Goal: Task Accomplishment & Management: Manage account settings

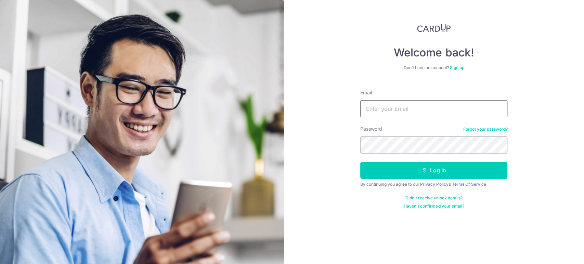
click at [400, 109] on input "Email" at bounding box center [433, 108] width 147 height 17
type input "Philipheng@gmail.com"
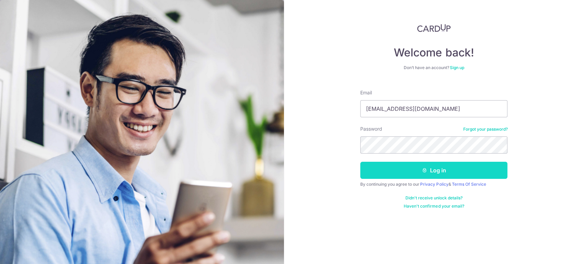
click at [419, 173] on button "Log in" at bounding box center [433, 170] width 147 height 17
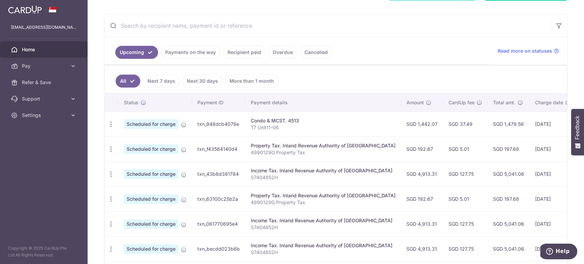
scroll to position [114, 0]
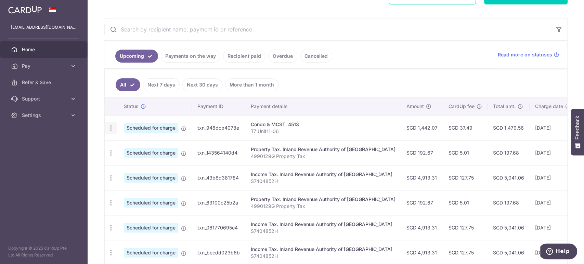
click at [107, 127] on div "Update payment Cancel payment" at bounding box center [111, 128] width 13 height 13
click at [109, 129] on icon "button" at bounding box center [110, 127] width 7 height 7
click at [153, 161] on span "Cancel payment" at bounding box center [147, 163] width 46 height 8
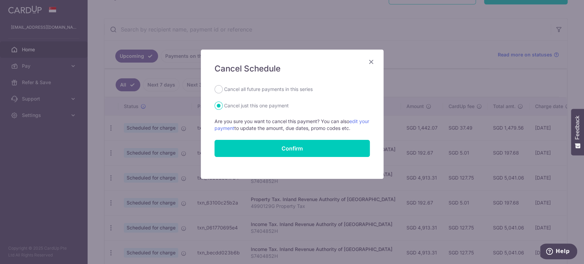
click at [370, 62] on icon "Close" at bounding box center [371, 61] width 8 height 9
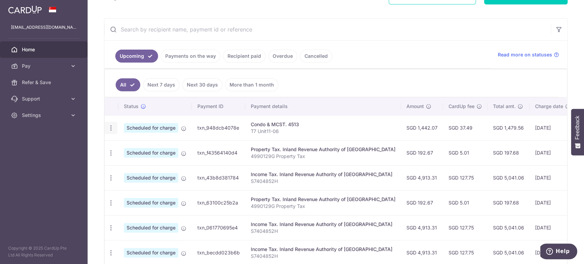
click at [113, 128] on icon "button" at bounding box center [110, 127] width 7 height 7
click at [128, 147] on span "Update payment" at bounding box center [147, 147] width 47 height 8
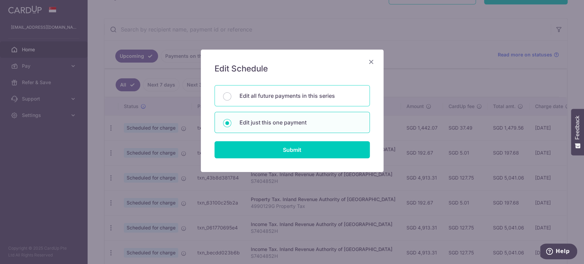
click at [265, 98] on p "Edit all future payments in this series" at bounding box center [300, 96] width 122 height 8
click at [231, 98] on input "Edit all future payments in this series" at bounding box center [227, 96] width 8 height 8
radio input "true"
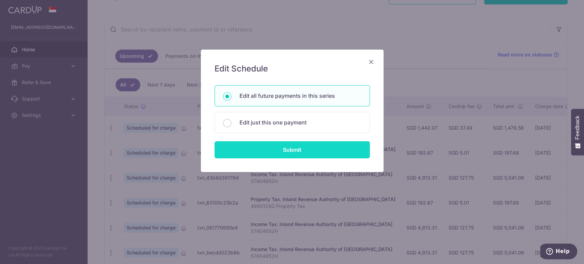
click at [285, 151] on input "Submit" at bounding box center [291, 149] width 155 height 17
radio input "true"
type input "1,442.07"
type input "T7 Unit11-06"
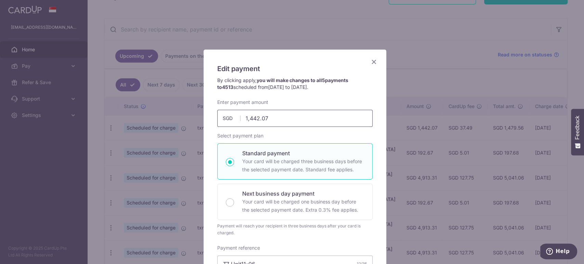
drag, startPoint x: 277, startPoint y: 119, endPoint x: 233, endPoint y: 120, distance: 44.5
click at [233, 120] on div "1,442.07 1442.07 SGD" at bounding box center [294, 118] width 155 height 17
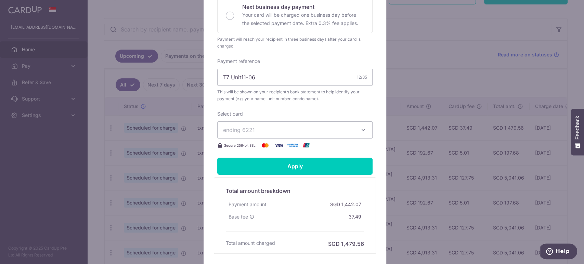
scroll to position [228, 0]
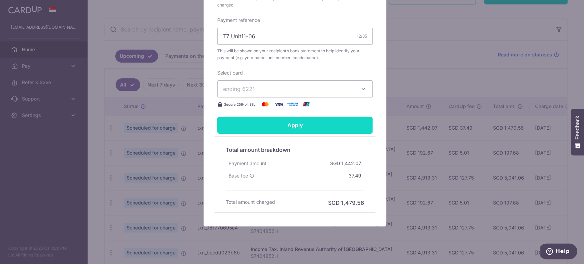
type input "1,602.30"
click at [322, 127] on input "Apply" at bounding box center [294, 125] width 155 height 17
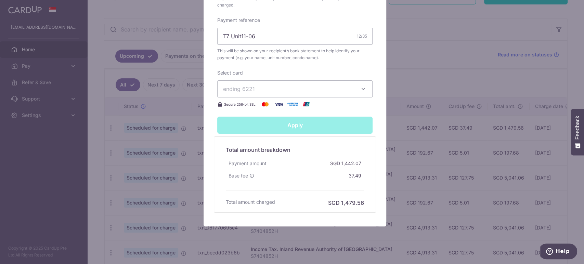
type input "Successfully Applied"
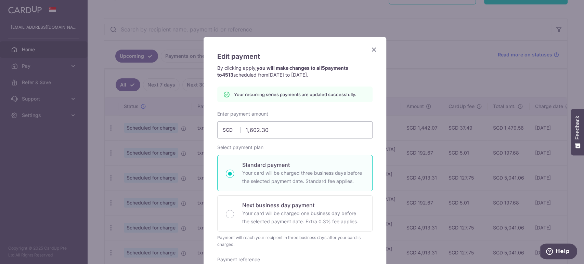
scroll to position [0, 0]
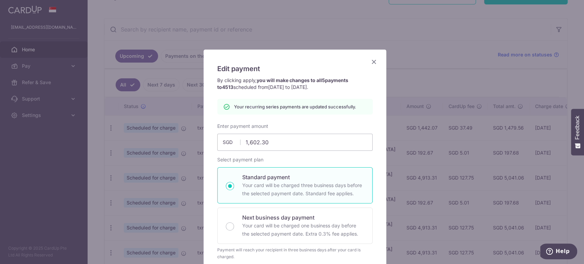
click at [372, 62] on icon "Close" at bounding box center [374, 61] width 8 height 9
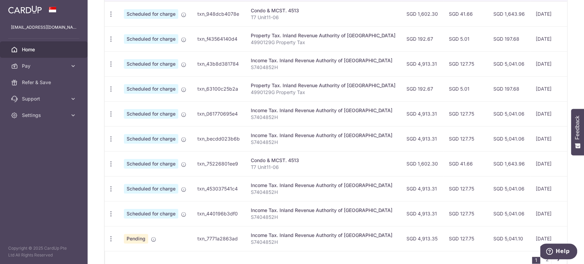
scroll to position [266, 0]
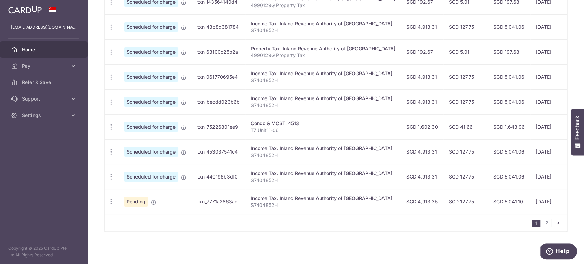
click at [555, 225] on icon "pager" at bounding box center [557, 222] width 5 height 5
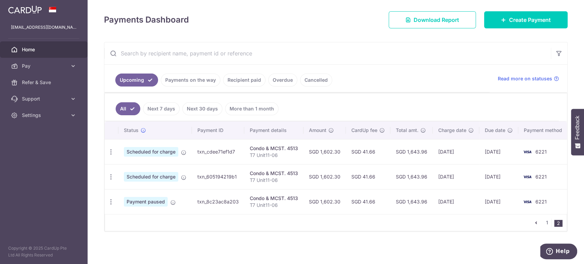
scroll to position [93, 0]
click at [533, 224] on icon "pager" at bounding box center [535, 222] width 5 height 5
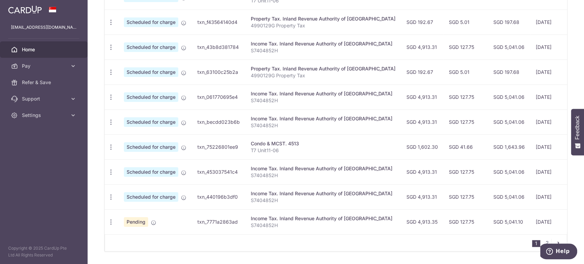
scroll to position [267, 0]
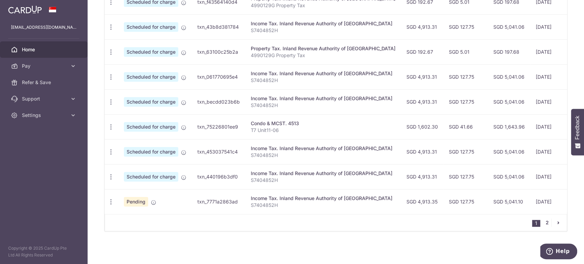
click at [543, 224] on link "2" at bounding box center [547, 223] width 8 height 8
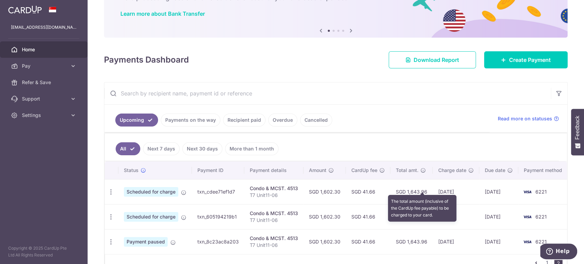
scroll to position [93, 0]
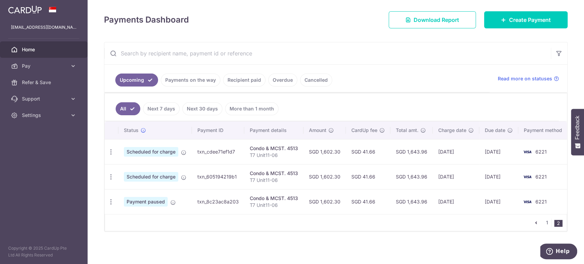
click at [533, 221] on icon "pager" at bounding box center [535, 222] width 5 height 5
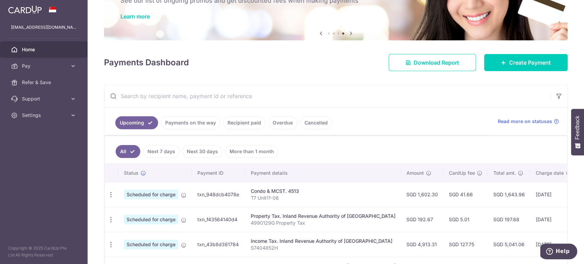
scroll to position [39, 0]
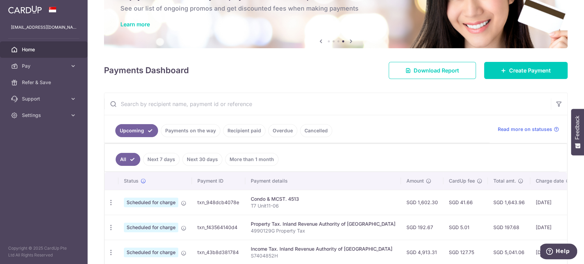
click at [241, 131] on link "Recipient paid" at bounding box center [244, 130] width 42 height 13
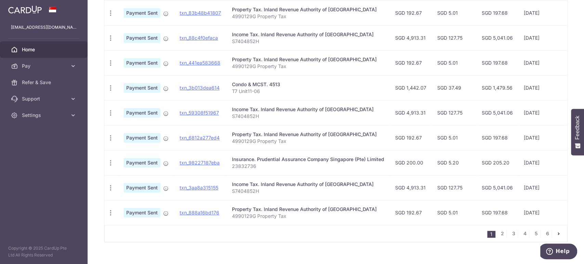
scroll to position [238, 0]
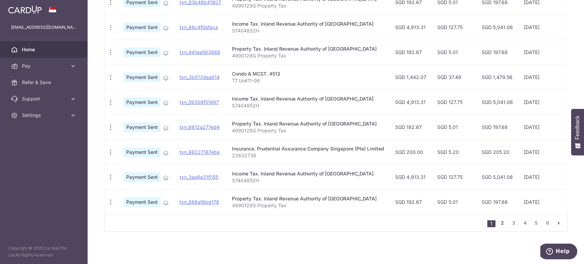
click at [499, 225] on link "2" at bounding box center [502, 223] width 8 height 8
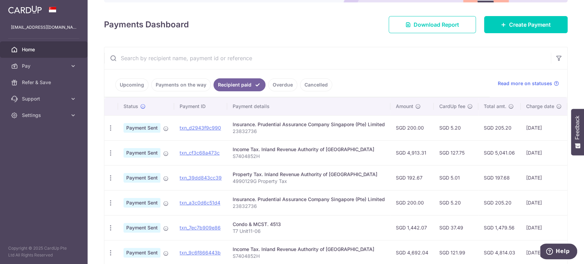
scroll to position [49, 0]
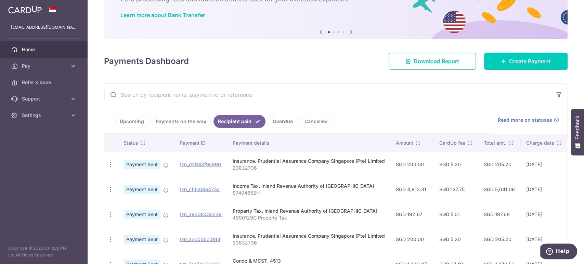
click at [124, 121] on link "Upcoming" at bounding box center [131, 121] width 33 height 13
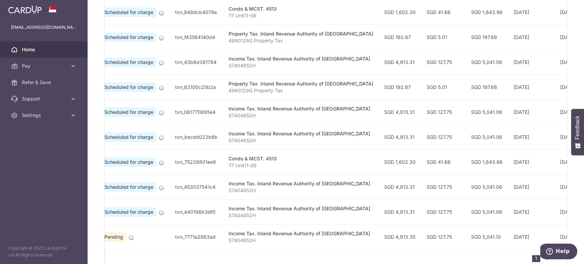
scroll to position [0, 0]
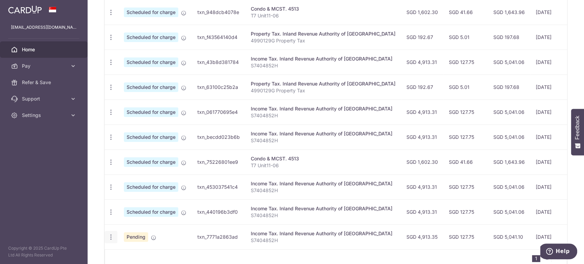
click at [111, 235] on icon "button" at bounding box center [110, 237] width 7 height 7
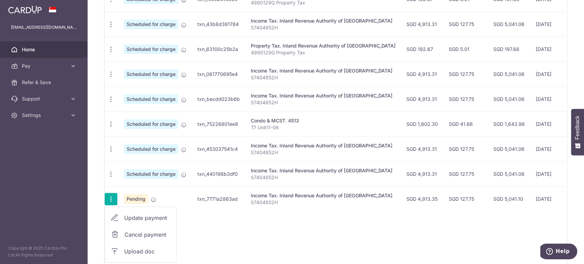
scroll to position [305, 0]
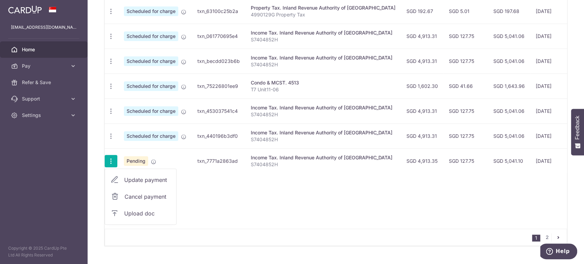
click at [135, 212] on span "Upload doc" at bounding box center [147, 213] width 47 height 8
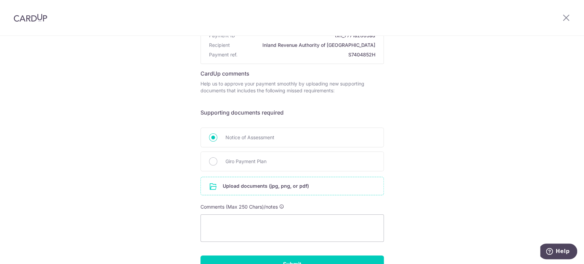
scroll to position [76, 0]
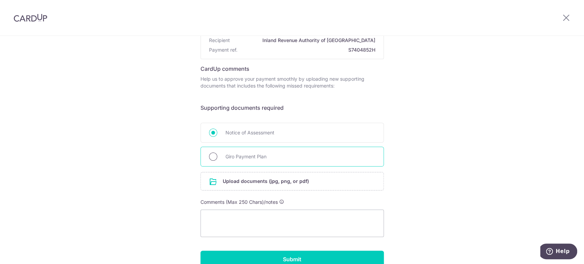
click at [210, 157] on input "Giro Payment Plan" at bounding box center [213, 157] width 8 height 8
radio input "true"
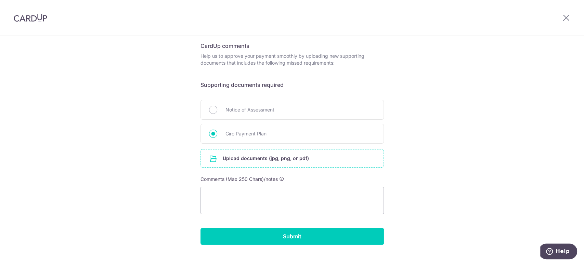
scroll to position [111, 0]
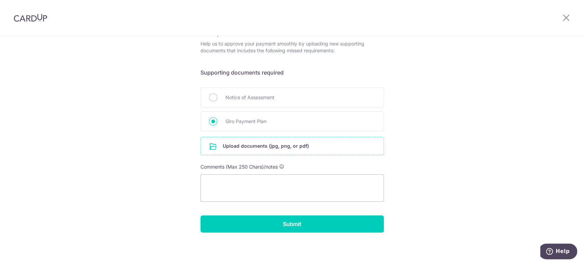
click at [289, 147] on input "file" at bounding box center [292, 146] width 183 height 18
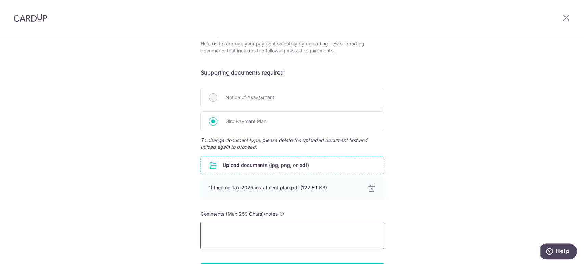
click at [263, 233] on textarea at bounding box center [291, 235] width 183 height 27
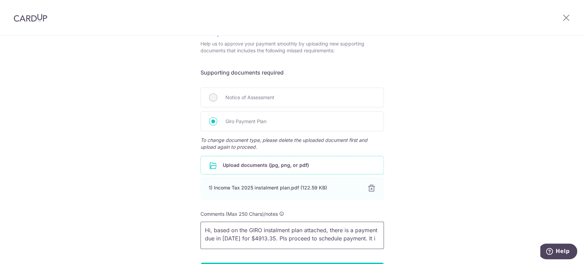
scroll to position [1, 0]
click at [250, 246] on textarea "Hi, based on the GIRO instalment plan attached, there is a payment due in Apr 2…" at bounding box center [291, 235] width 183 height 27
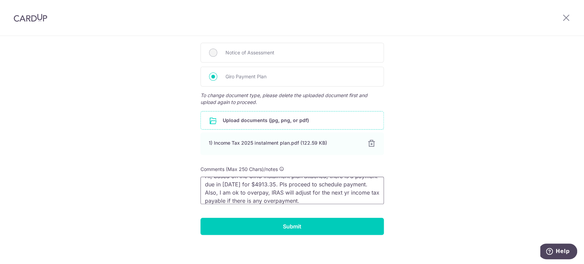
scroll to position [158, 0]
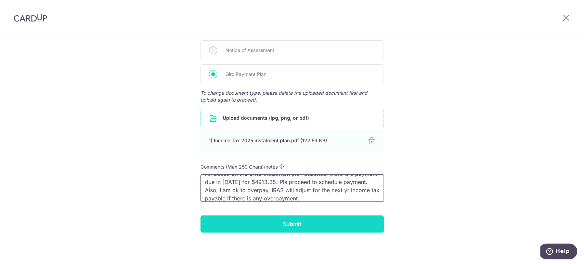
type textarea "Hi, based on the GIRO instalment plan attached, there is a payment due in Apr 2…"
click at [330, 221] on input "Submit" at bounding box center [291, 223] width 183 height 17
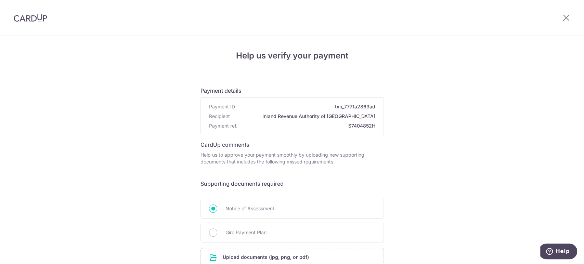
scroll to position [121, 0]
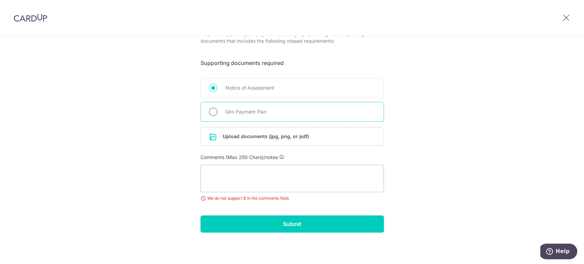
click at [209, 109] on input "Giro Payment Plan" at bounding box center [213, 112] width 8 height 8
radio input "true"
click at [279, 140] on input "file" at bounding box center [292, 137] width 183 height 18
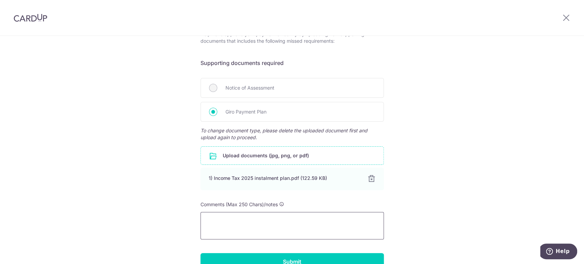
click at [232, 222] on textarea at bounding box center [291, 225] width 183 height 27
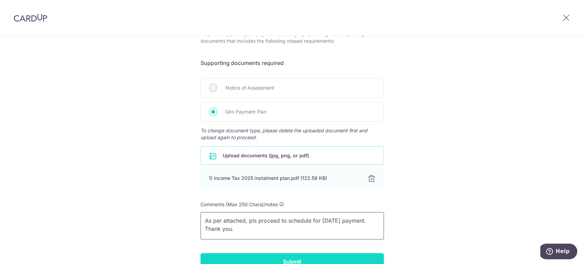
type textarea "As per attached, pls proceed to schedule for Apr 2026 payment. Thank you."
click at [304, 255] on input "Submit" at bounding box center [291, 261] width 183 height 17
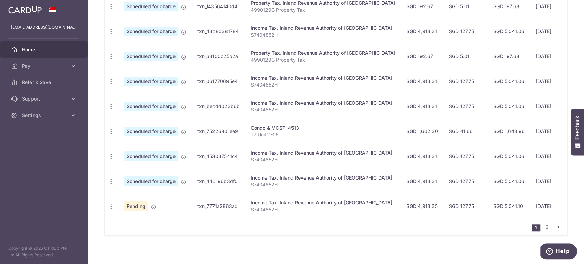
scroll to position [290, 0]
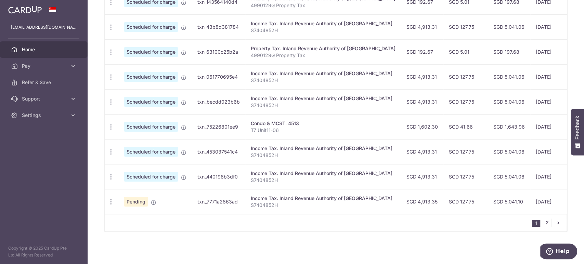
click at [543, 221] on link "2" at bounding box center [547, 223] width 8 height 8
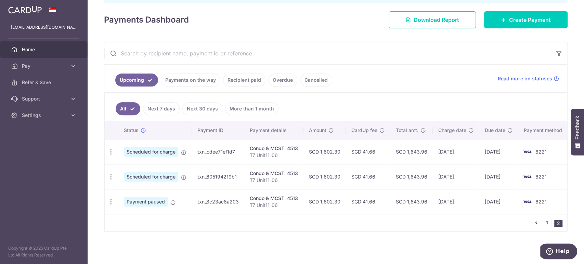
scroll to position [115, 0]
click at [112, 200] on icon "button" at bounding box center [110, 201] width 7 height 7
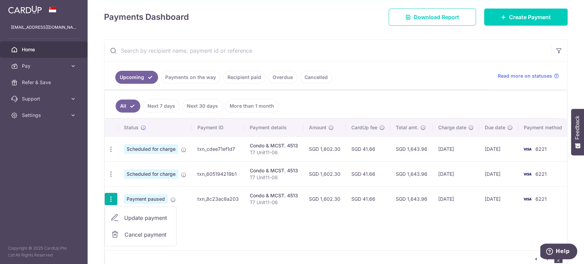
click at [222, 232] on div "Status Payment ID Payment details Amount CardUp fee Total amt. Charge date Due …" at bounding box center [336, 185] width 462 height 132
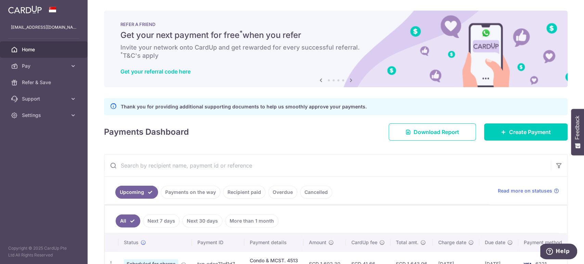
scroll to position [0, 0]
click at [71, 119] on link "Settings" at bounding box center [44, 115] width 88 height 16
click at [31, 146] on span "Logout" at bounding box center [44, 148] width 45 height 7
